Goal: Check status: Check status

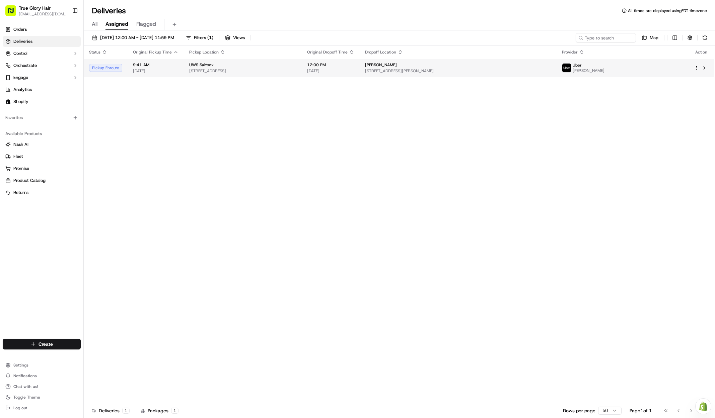
click at [658, 76] on td "[PERSON_NAME]" at bounding box center [622, 68] width 132 height 18
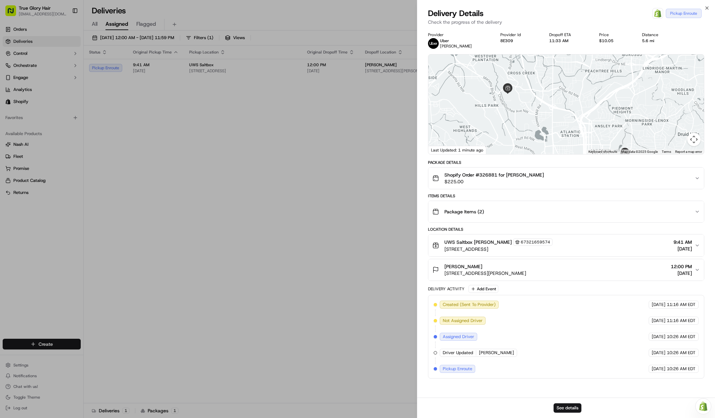
drag, startPoint x: 576, startPoint y: 109, endPoint x: 575, endPoint y: 138, distance: 28.5
click at [575, 138] on div at bounding box center [565, 105] width 275 height 100
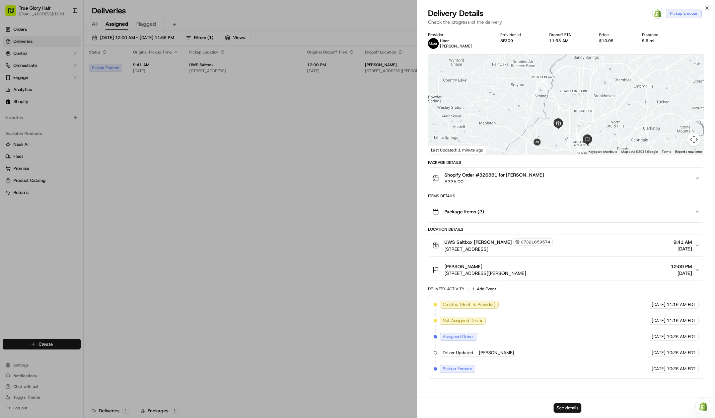
click at [570, 128] on div at bounding box center [565, 105] width 275 height 100
drag, startPoint x: 568, startPoint y: 116, endPoint x: 566, endPoint y: 109, distance: 7.6
click at [566, 109] on div at bounding box center [565, 105] width 275 height 100
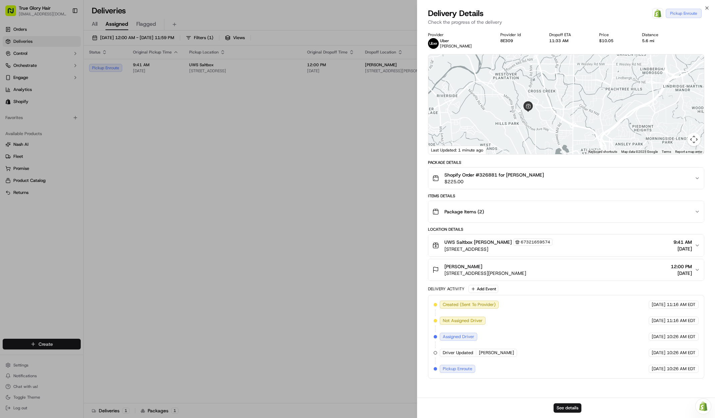
drag, startPoint x: 555, startPoint y: 146, endPoint x: 567, endPoint y: 99, distance: 48.2
click at [562, 103] on div at bounding box center [565, 105] width 275 height 100
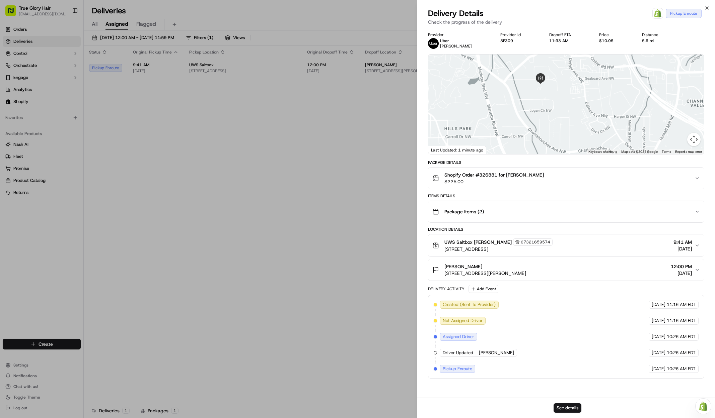
drag, startPoint x: 553, startPoint y: 106, endPoint x: 582, endPoint y: 116, distance: 30.6
click at [582, 116] on div at bounding box center [565, 105] width 275 height 100
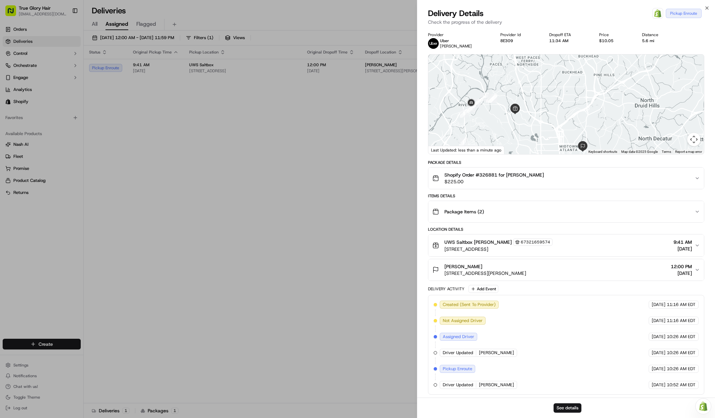
click at [518, 100] on div at bounding box center [565, 105] width 275 height 100
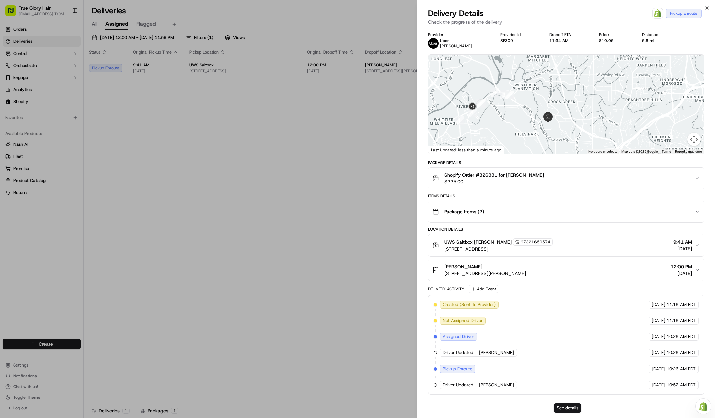
drag, startPoint x: 530, startPoint y: 118, endPoint x: 544, endPoint y: 124, distance: 14.5
click at [545, 124] on div at bounding box center [565, 105] width 275 height 100
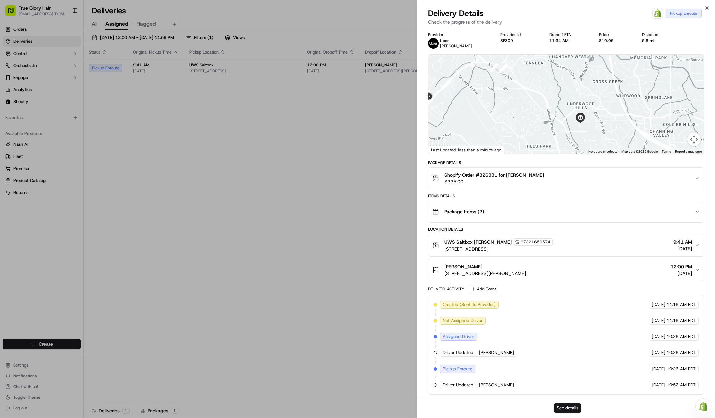
drag, startPoint x: 543, startPoint y: 125, endPoint x: 572, endPoint y: 126, distance: 28.8
click at [572, 126] on div at bounding box center [565, 105] width 275 height 100
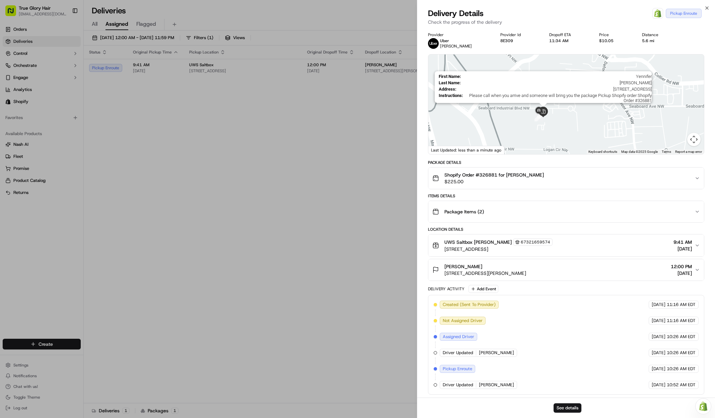
drag, startPoint x: 543, startPoint y: 126, endPoint x: 548, endPoint y: 116, distance: 11.2
click at [548, 116] on img at bounding box center [543, 112] width 11 height 11
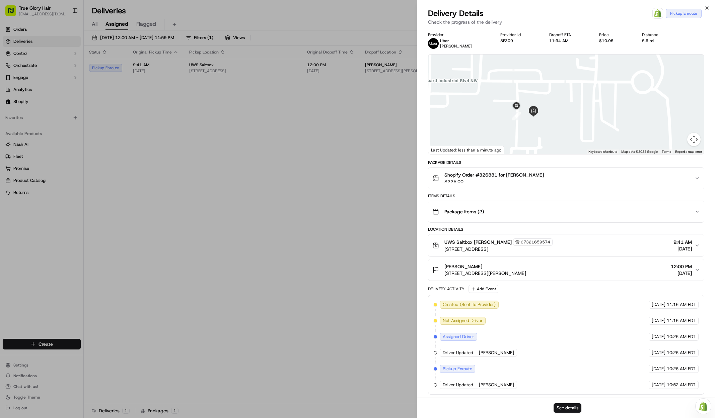
drag, startPoint x: 548, startPoint y: 116, endPoint x: 568, endPoint y: 117, distance: 19.8
click at [568, 117] on div at bounding box center [565, 105] width 275 height 100
